Goal: Find contact information: Find contact information

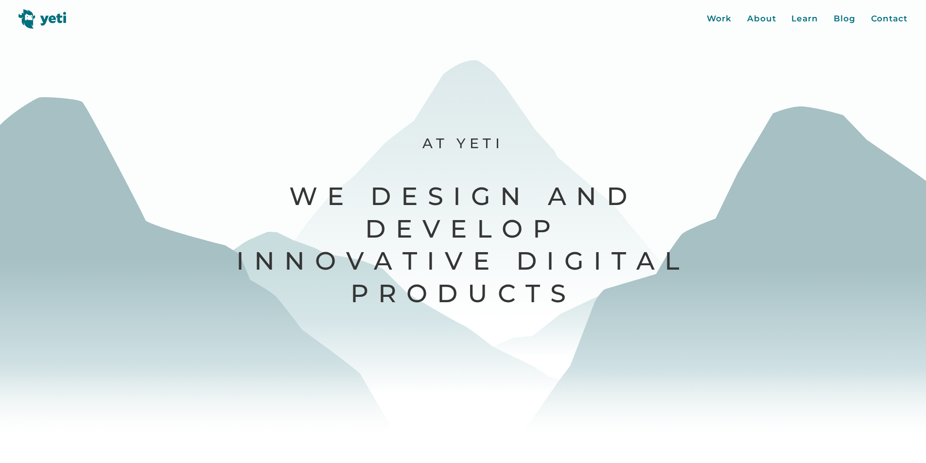
click at [902, 62] on div at bounding box center [463, 231] width 926 height 463
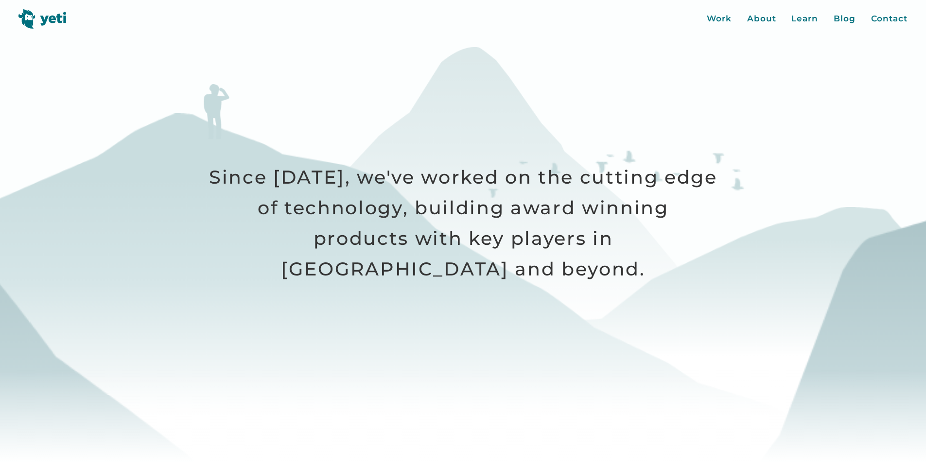
scroll to position [437, 0]
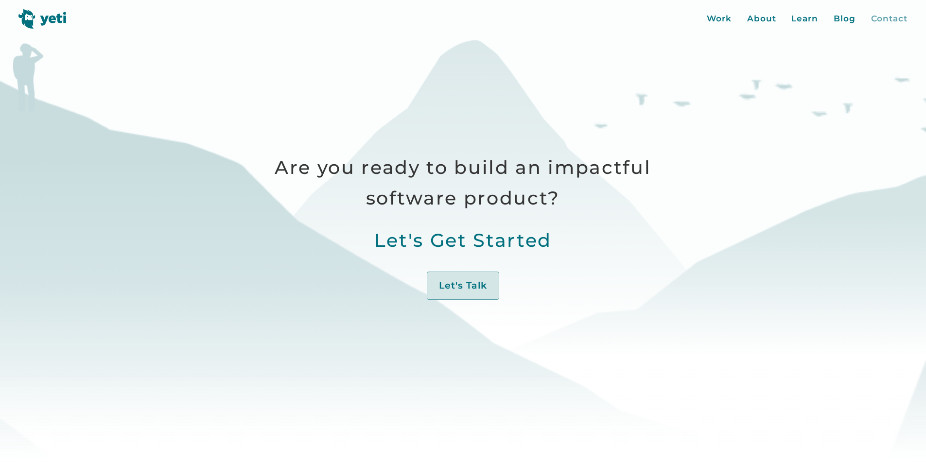
click at [885, 17] on div "Contact" at bounding box center [889, 19] width 36 height 13
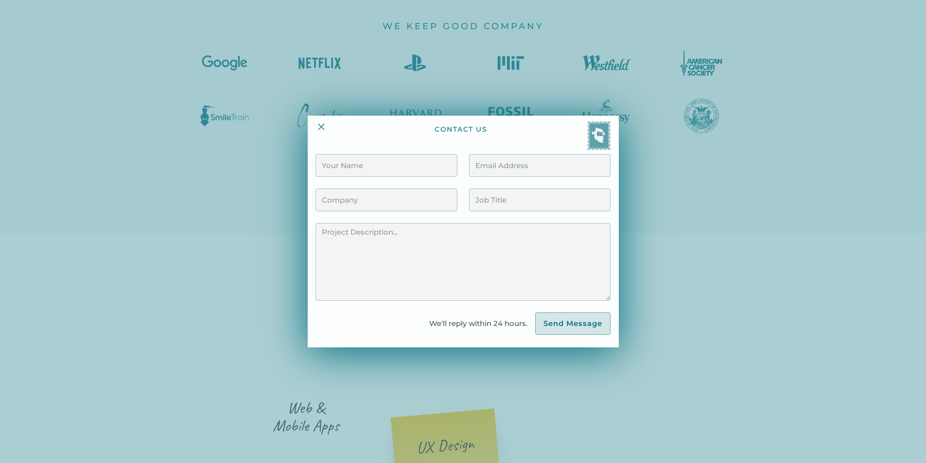
scroll to position [1506, 0]
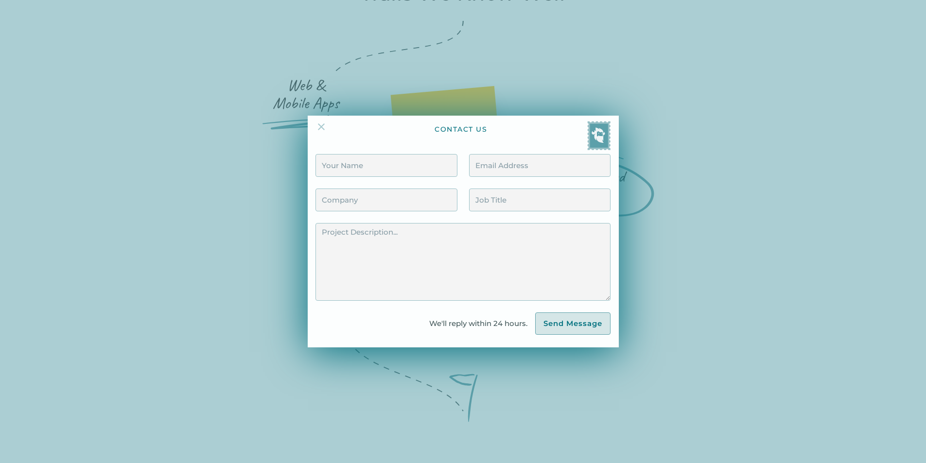
click at [320, 126] on img at bounding box center [321, 127] width 12 height 12
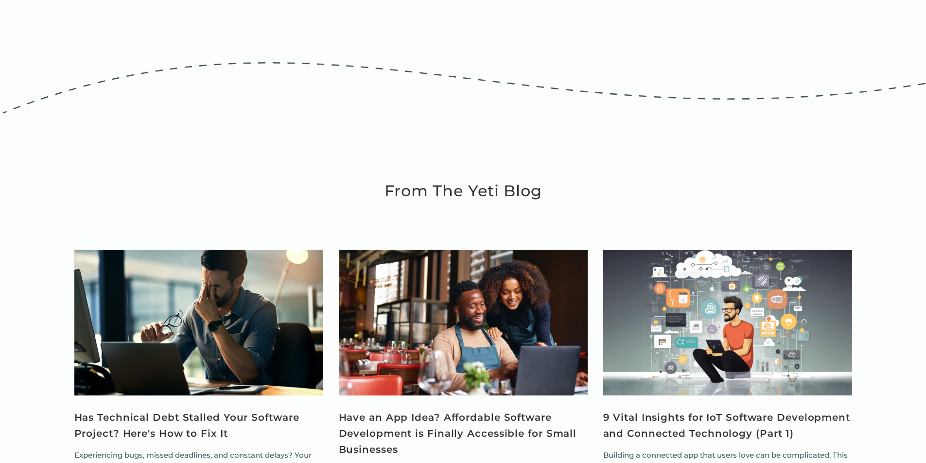
scroll to position [3873, 0]
